Goal: Transaction & Acquisition: Purchase product/service

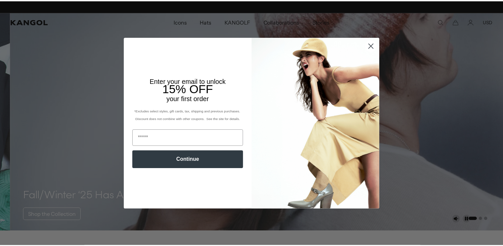
scroll to position [0, 136]
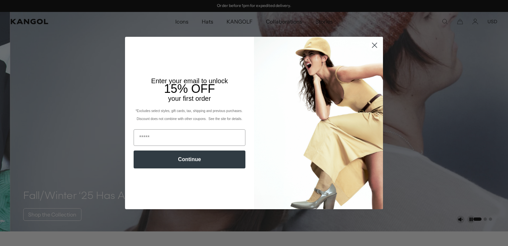
click at [372, 47] on circle "Close dialog" at bounding box center [374, 45] width 11 height 11
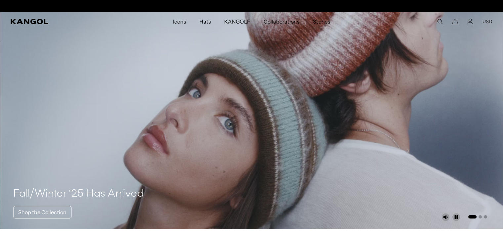
click at [490, 21] on button "USD" at bounding box center [488, 22] width 10 height 6
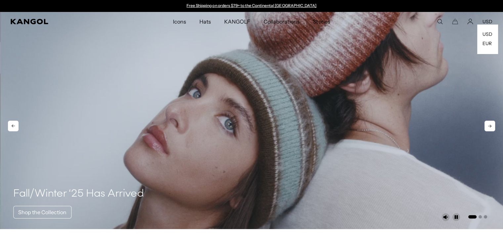
click at [488, 20] on button "USD" at bounding box center [488, 22] width 10 height 6
click at [486, 43] on link "EUR" at bounding box center [487, 43] width 9 height 6
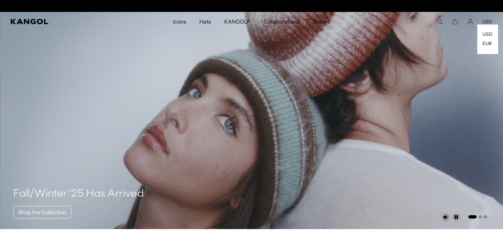
scroll to position [0, 136]
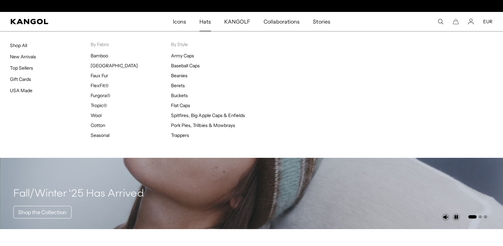
scroll to position [0, 136]
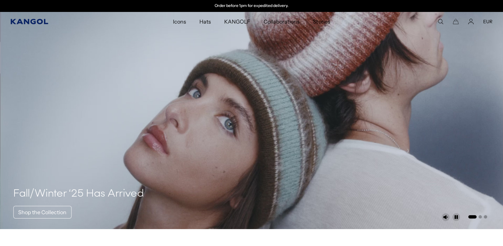
click at [31, 21] on icon "Kangol" at bounding box center [29, 21] width 37 height 5
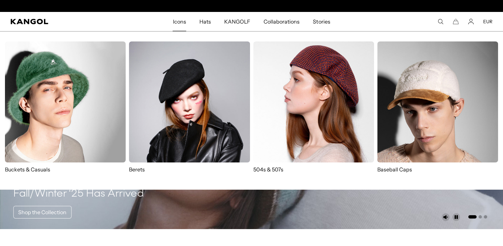
scroll to position [0, 136]
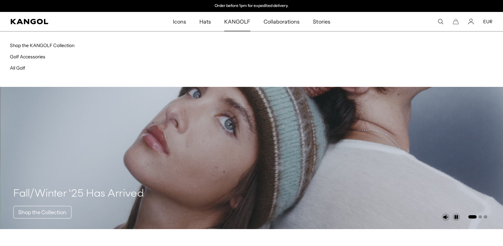
click at [245, 22] on span "KANGOLF" at bounding box center [237, 21] width 26 height 19
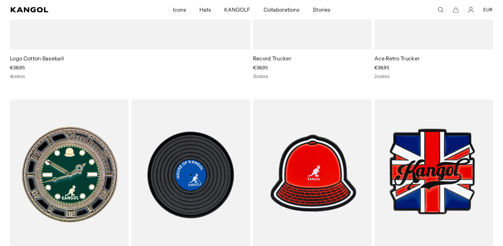
scroll to position [1092, 0]
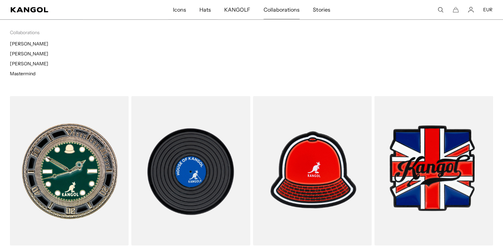
click at [282, 4] on span "Collaborations" at bounding box center [282, 9] width 36 height 19
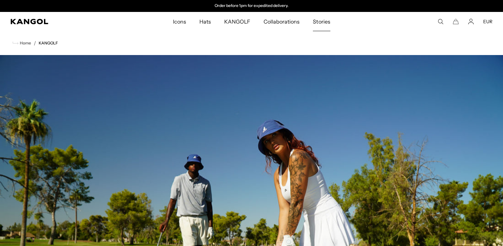
click at [311, 17] on link "Stories" at bounding box center [321, 21] width 30 height 19
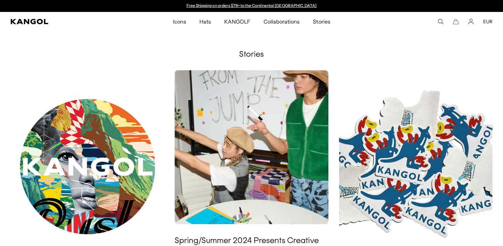
click at [204, 25] on span "Hats" at bounding box center [206, 21] width 12 height 19
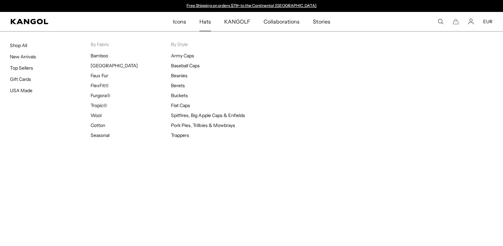
drag, startPoint x: 0, startPoint y: 0, endPoint x: 178, endPoint y: 31, distance: 180.8
click at [178, 30] on span "Icons" at bounding box center [179, 21] width 13 height 19
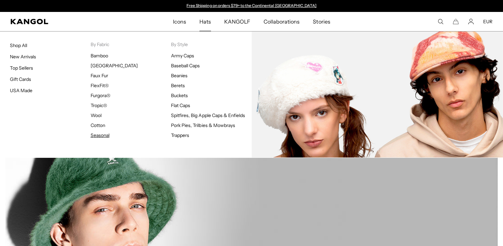
click at [106, 136] on link "Seasonal" at bounding box center [100, 135] width 19 height 6
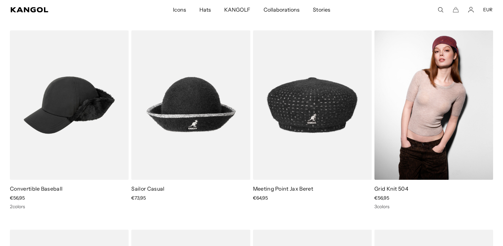
scroll to position [1026, 0]
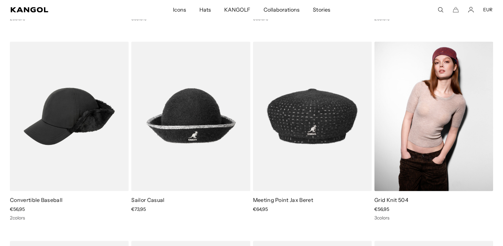
click at [416, 100] on img at bounding box center [434, 115] width 119 height 149
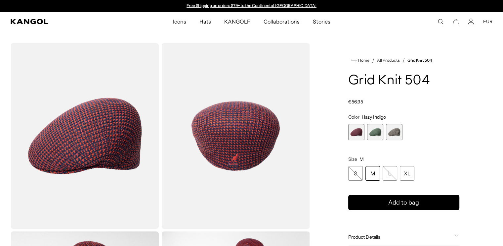
click at [355, 129] on span "1 of 3" at bounding box center [356, 132] width 16 height 16
click at [373, 130] on span "2 of 3" at bounding box center [375, 132] width 16 height 16
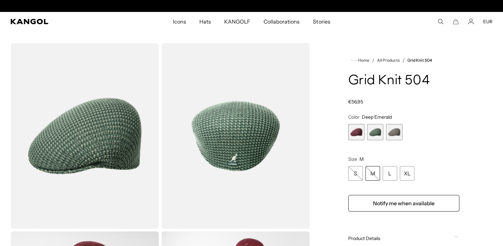
scroll to position [0, 136]
click at [395, 134] on span "3 of 3" at bounding box center [394, 132] width 16 height 16
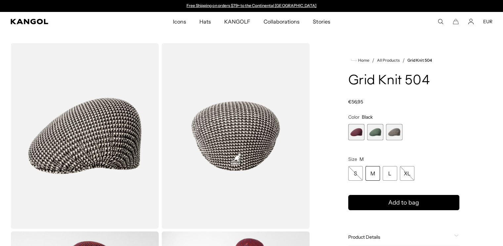
click at [376, 131] on span "2 of 3" at bounding box center [375, 132] width 16 height 16
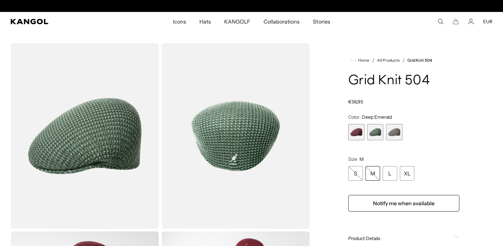
click at [362, 132] on span "1 of 3" at bounding box center [356, 132] width 16 height 16
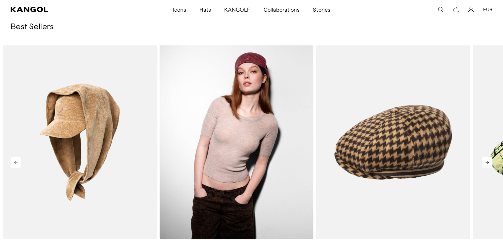
scroll to position [1489, 0]
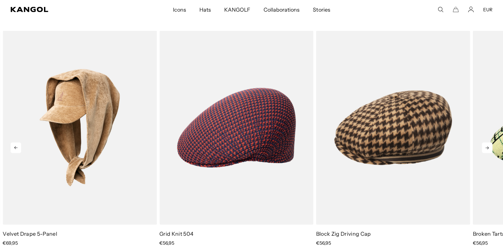
click at [488, 146] on icon at bounding box center [487, 147] width 11 height 11
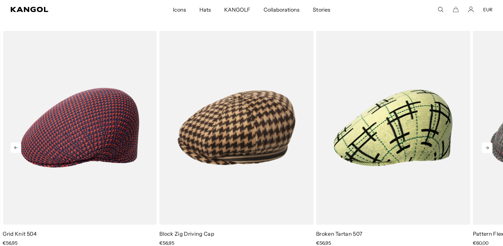
click at [488, 146] on icon at bounding box center [487, 147] width 11 height 11
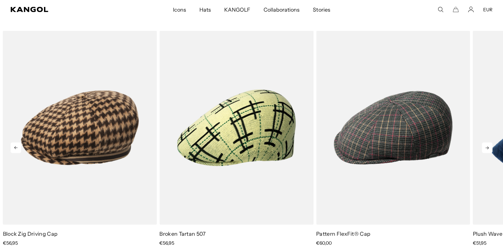
scroll to position [0, 0]
click at [488, 146] on icon at bounding box center [487, 147] width 11 height 11
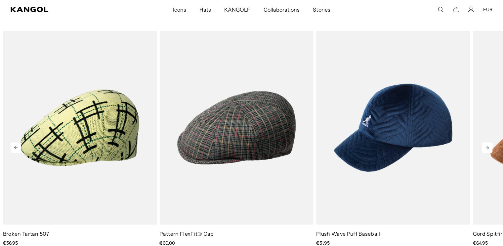
click at [488, 146] on icon at bounding box center [487, 147] width 11 height 11
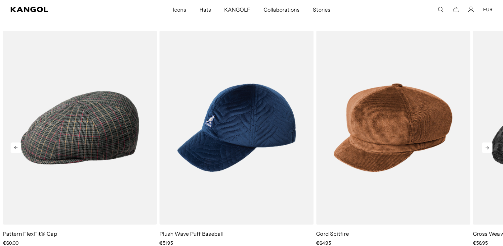
click at [487, 146] on icon at bounding box center [487, 147] width 3 height 3
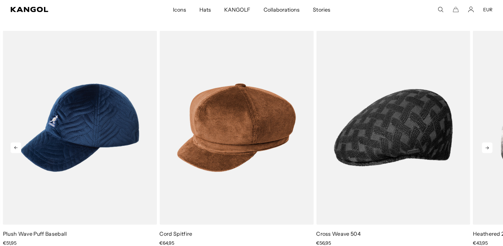
click at [487, 146] on icon at bounding box center [487, 147] width 3 height 3
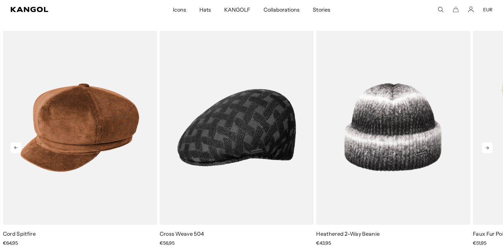
scroll to position [0, 136]
click at [487, 146] on icon at bounding box center [487, 147] width 3 height 3
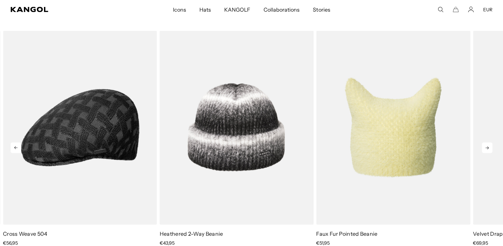
click at [487, 146] on icon at bounding box center [487, 147] width 3 height 3
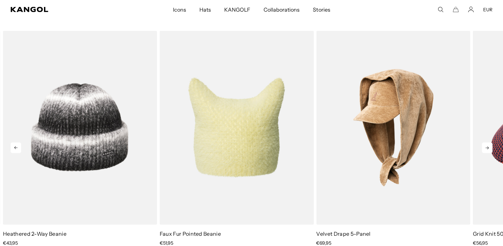
click at [12, 145] on icon at bounding box center [16, 147] width 11 height 11
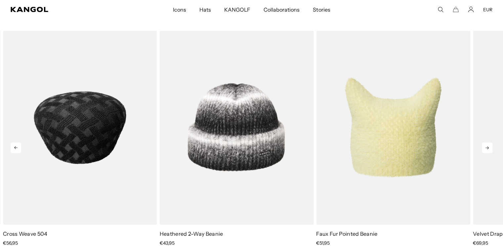
click at [80, 154] on img "8 of 10" at bounding box center [80, 128] width 154 height 194
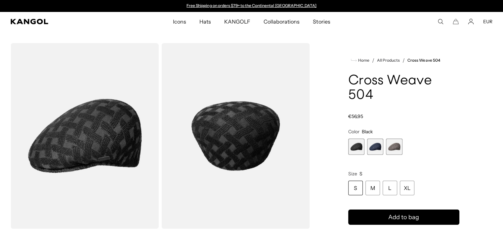
click at [357, 138] on span "1 of 3" at bounding box center [356, 146] width 16 height 16
drag, startPoint x: 383, startPoint y: 135, endPoint x: 386, endPoint y: 135, distance: 4.0
click at [383, 138] on span "2 of 3" at bounding box center [375, 146] width 16 height 16
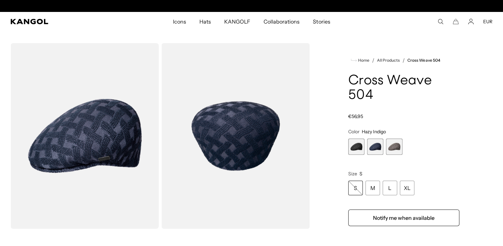
scroll to position [0, 136]
click at [393, 138] on span "3 of 3" at bounding box center [394, 146] width 16 height 16
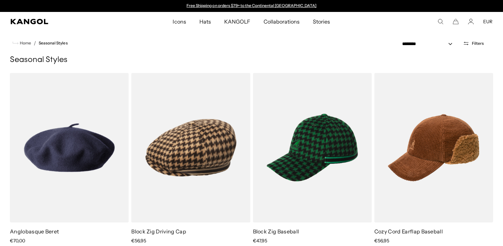
scroll to position [1489, 0]
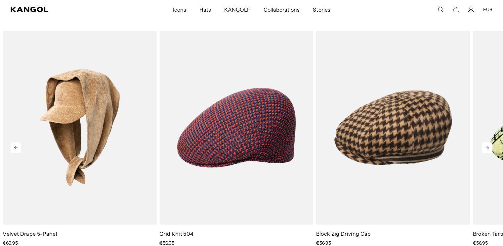
click at [483, 147] on icon at bounding box center [487, 147] width 11 height 11
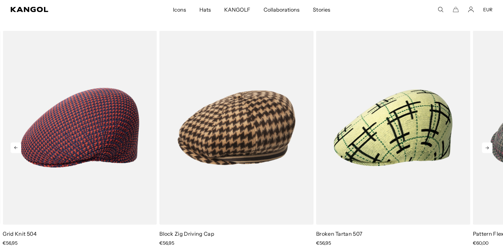
click at [483, 147] on icon at bounding box center [487, 147] width 11 height 11
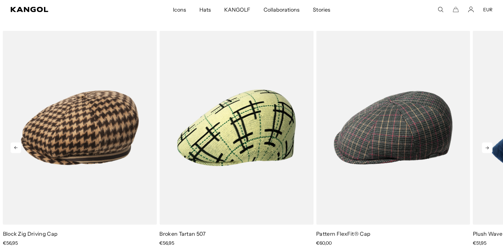
click at [483, 147] on icon at bounding box center [487, 147] width 11 height 11
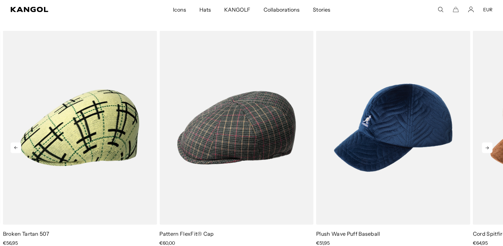
click at [483, 147] on icon at bounding box center [487, 147] width 11 height 11
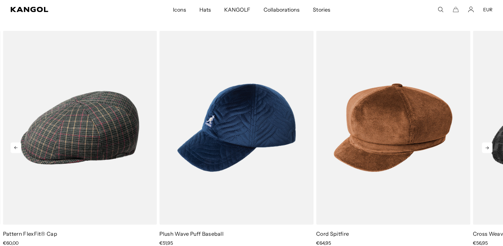
click at [483, 147] on icon at bounding box center [487, 147] width 11 height 11
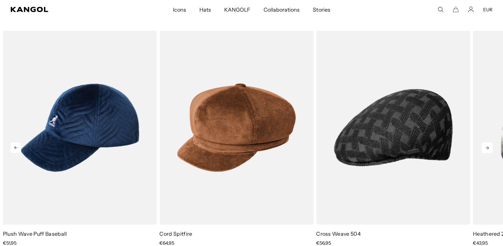
click at [483, 147] on icon at bounding box center [487, 147] width 11 height 11
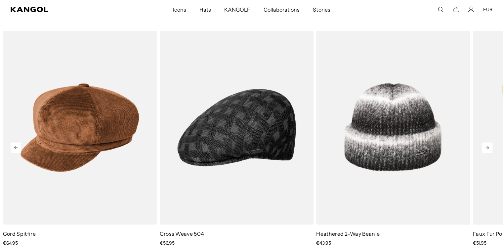
click at [483, 147] on icon at bounding box center [487, 147] width 11 height 11
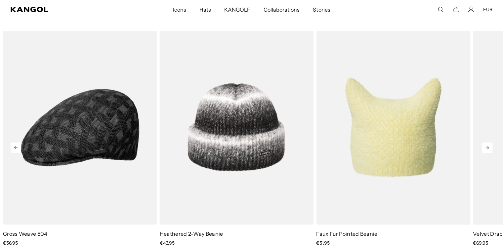
click at [483, 147] on icon at bounding box center [487, 147] width 11 height 11
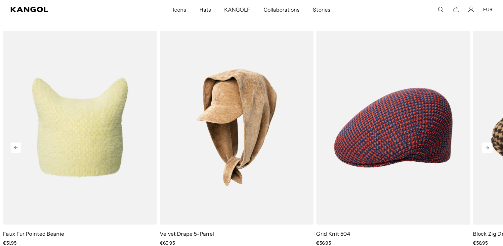
click at [483, 147] on icon at bounding box center [487, 147] width 11 height 11
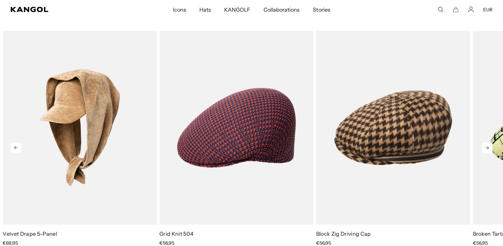
click at [483, 147] on icon at bounding box center [487, 147] width 11 height 11
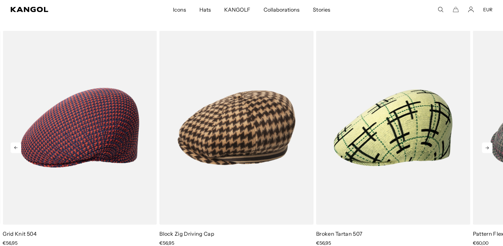
click at [483, 147] on icon at bounding box center [487, 147] width 11 height 11
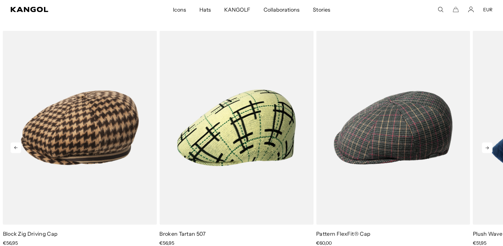
click at [483, 147] on icon at bounding box center [487, 147] width 11 height 11
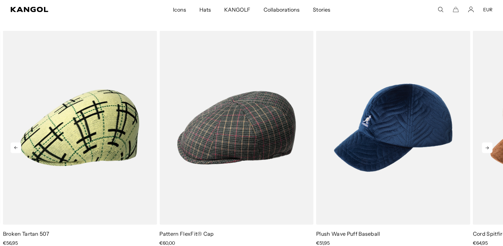
click at [483, 147] on icon at bounding box center [487, 147] width 11 height 11
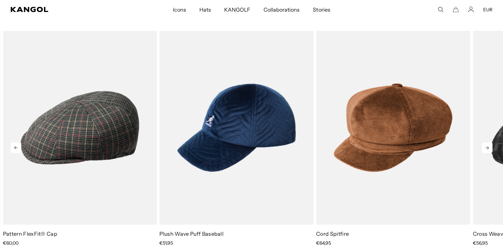
click at [483, 147] on icon at bounding box center [487, 147] width 11 height 11
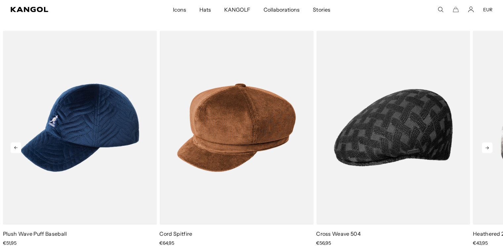
click at [483, 147] on icon at bounding box center [487, 147] width 11 height 11
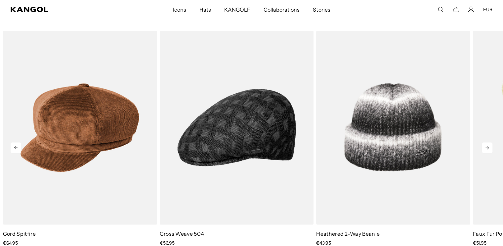
click at [483, 147] on icon at bounding box center [487, 147] width 11 height 11
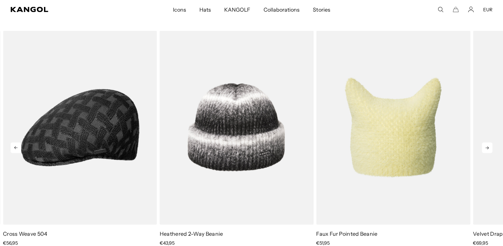
click at [483, 147] on icon at bounding box center [487, 147] width 11 height 11
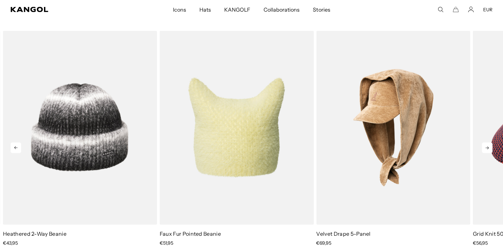
click at [483, 147] on icon at bounding box center [487, 147] width 11 height 11
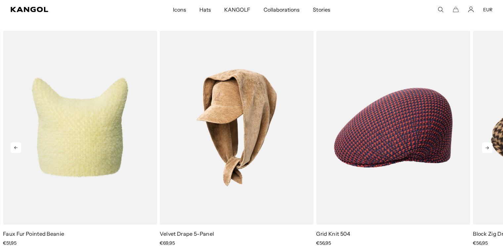
click at [483, 147] on icon at bounding box center [487, 147] width 11 height 11
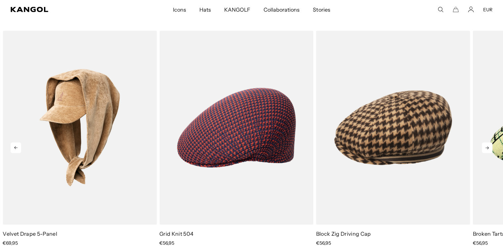
click at [483, 147] on icon at bounding box center [487, 147] width 11 height 11
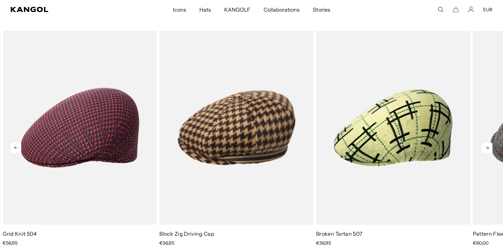
click at [483, 147] on icon at bounding box center [487, 147] width 11 height 11
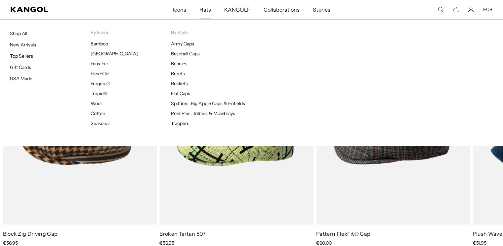
click at [206, 6] on span "Hats" at bounding box center [206, 9] width 12 height 19
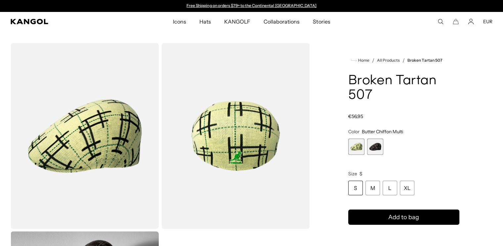
click at [373, 146] on span "2 of 2" at bounding box center [375, 146] width 16 height 16
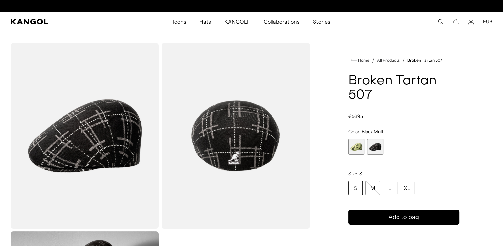
scroll to position [0, 136]
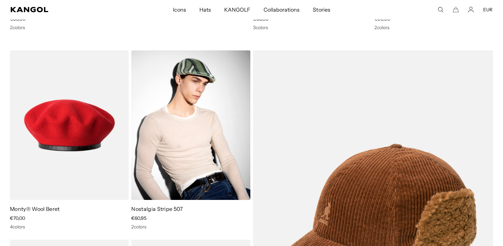
click at [229, 128] on img at bounding box center [190, 124] width 119 height 149
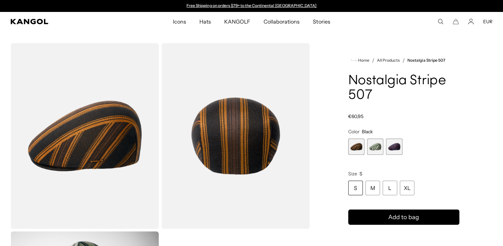
click at [355, 145] on span "1 of 3" at bounding box center [356, 146] width 16 height 16
click at [395, 142] on span "3 of 3" at bounding box center [394, 146] width 16 height 16
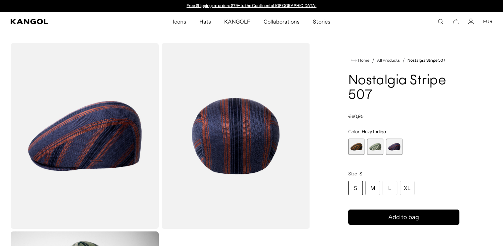
click at [377, 147] on span "2 of 3" at bounding box center [375, 146] width 16 height 16
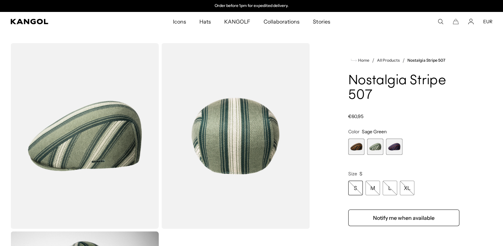
click at [392, 145] on span "3 of 3" at bounding box center [394, 146] width 16 height 16
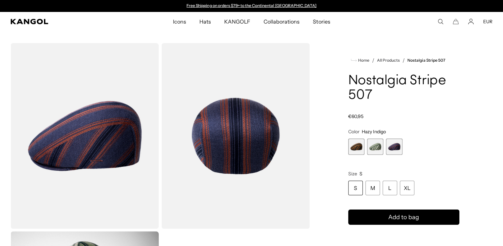
click at [378, 145] on span "2 of 3" at bounding box center [375, 146] width 16 height 16
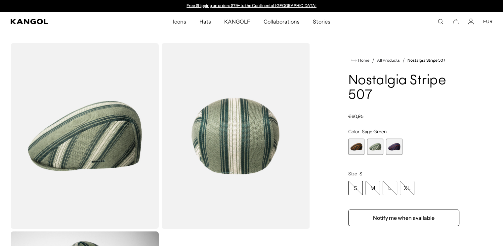
click at [357, 144] on span "1 of 3" at bounding box center [356, 146] width 16 height 16
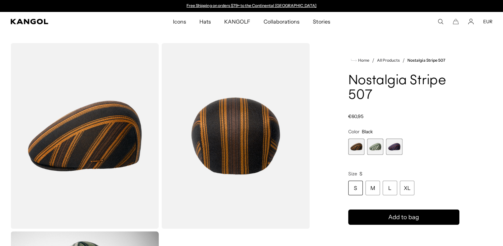
click at [392, 147] on span "3 of 3" at bounding box center [394, 146] width 16 height 16
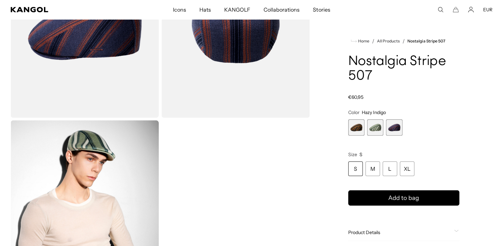
scroll to position [199, 0]
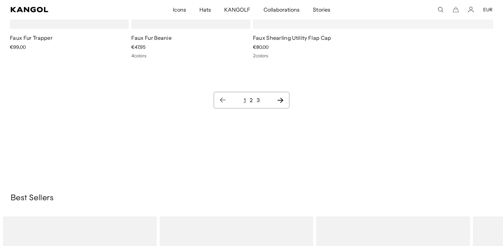
click at [250, 100] on link "2" at bounding box center [250, 100] width 3 height 7
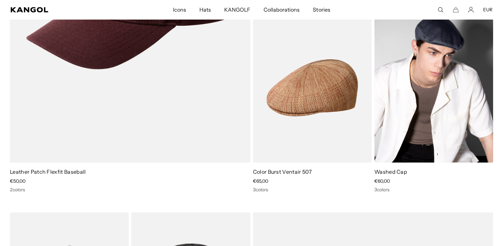
drag, startPoint x: 407, startPoint y: 105, endPoint x: 402, endPoint y: 107, distance: 5.5
click at [407, 105] on img at bounding box center [434, 87] width 119 height 149
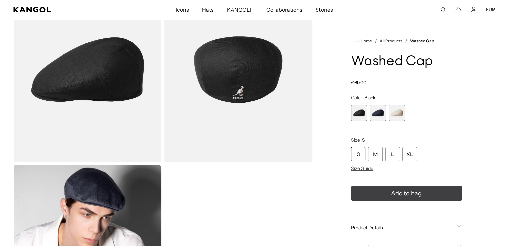
scroll to position [0, 136]
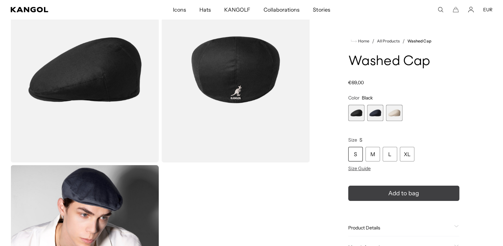
click at [407, 189] on icon "submit" at bounding box center [403, 193] width 11 height 11
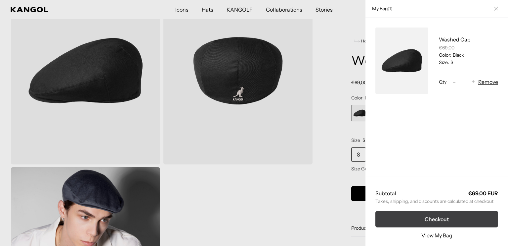
click at [432, 213] on button "Checkout" at bounding box center [437, 218] width 123 height 17
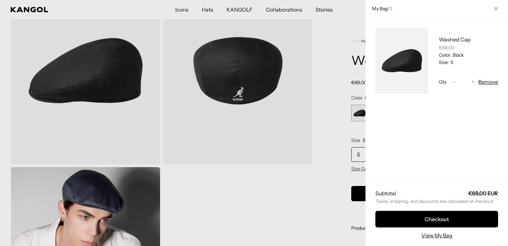
scroll to position [0, 0]
